Goal: Information Seeking & Learning: Compare options

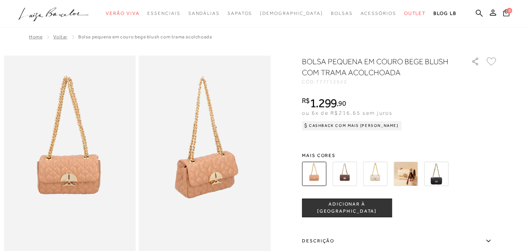
click at [382, 177] on img at bounding box center [375, 174] width 24 height 24
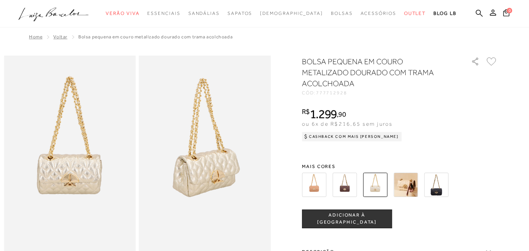
click at [440, 188] on img at bounding box center [436, 185] width 24 height 24
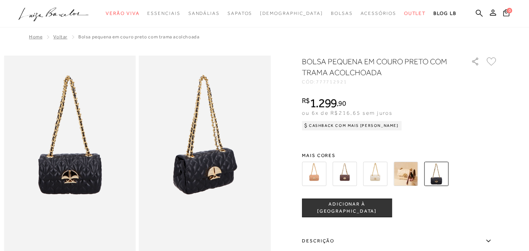
click at [348, 176] on img at bounding box center [344, 174] width 24 height 24
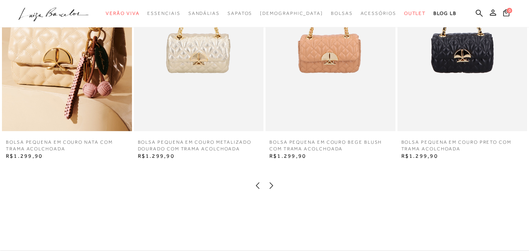
scroll to position [979, 0]
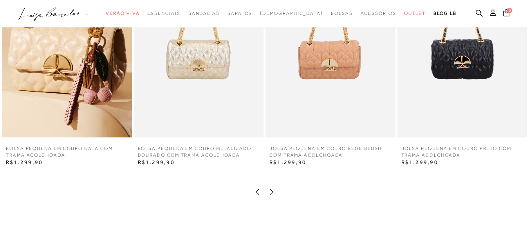
click at [269, 196] on icon at bounding box center [271, 192] width 8 height 8
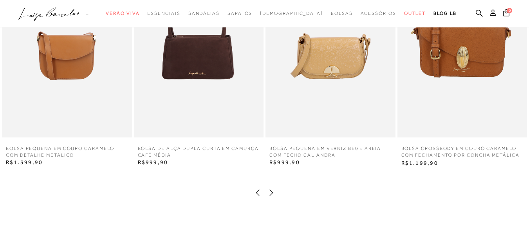
click at [272, 199] on div "BOLSA PEQUENA EM COURO NATA COM TRAMA ACOLCHOADA BOLSA PEQUENA EM COURO NATA CO…" at bounding box center [264, 70] width 529 height 258
click at [272, 197] on icon at bounding box center [271, 193] width 8 height 8
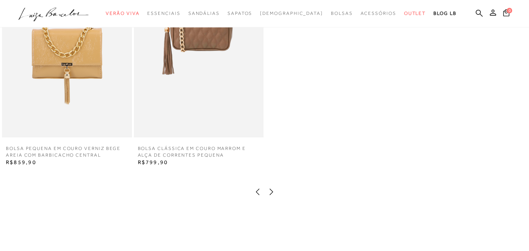
click at [273, 196] on icon at bounding box center [271, 192] width 8 height 8
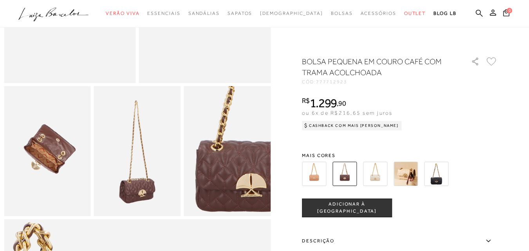
scroll to position [0, 0]
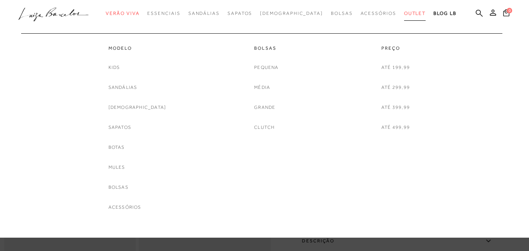
drag, startPoint x: 395, startPoint y: 25, endPoint x: 395, endPoint y: 15, distance: 9.4
click at [404, 15] on span "Outlet" at bounding box center [415, 13] width 22 height 5
click at [271, 51] on link "Bolsas" at bounding box center [266, 48] width 24 height 7
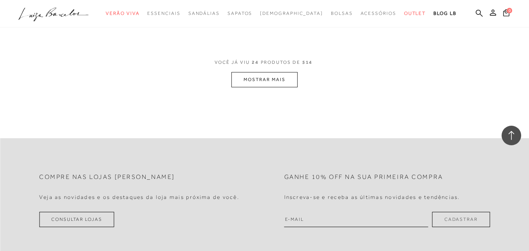
scroll to position [1527, 0]
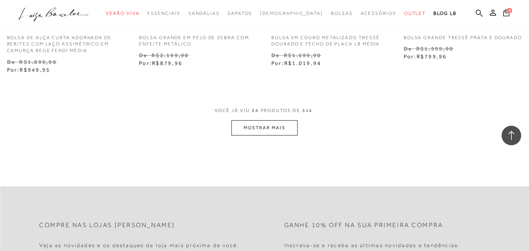
click at [281, 135] on button "MOSTRAR MAIS" at bounding box center [264, 127] width 66 height 15
